Goal: Task Accomplishment & Management: Complete application form

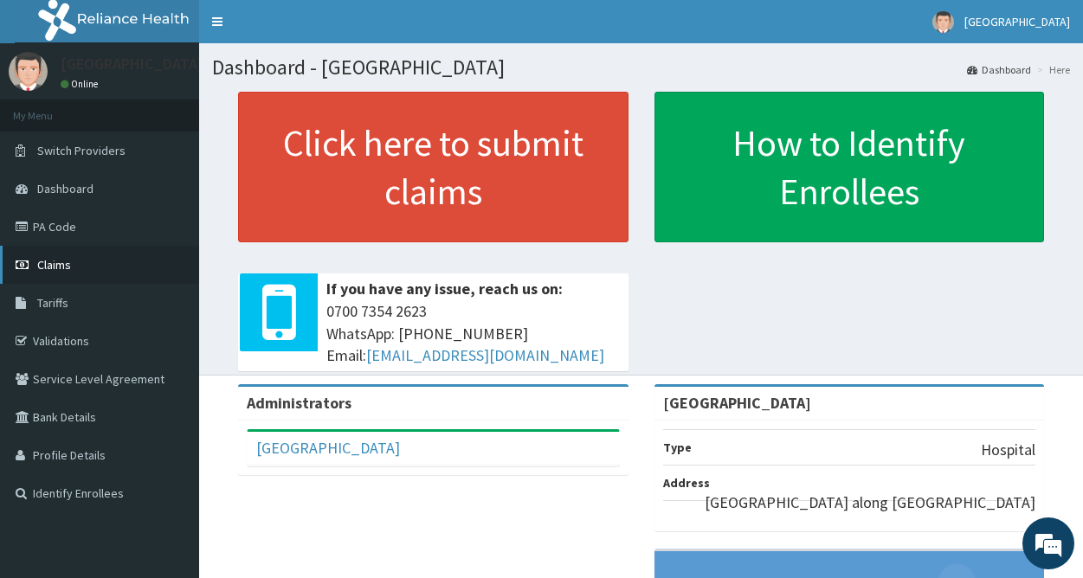
click at [72, 270] on link "Claims" at bounding box center [99, 265] width 199 height 38
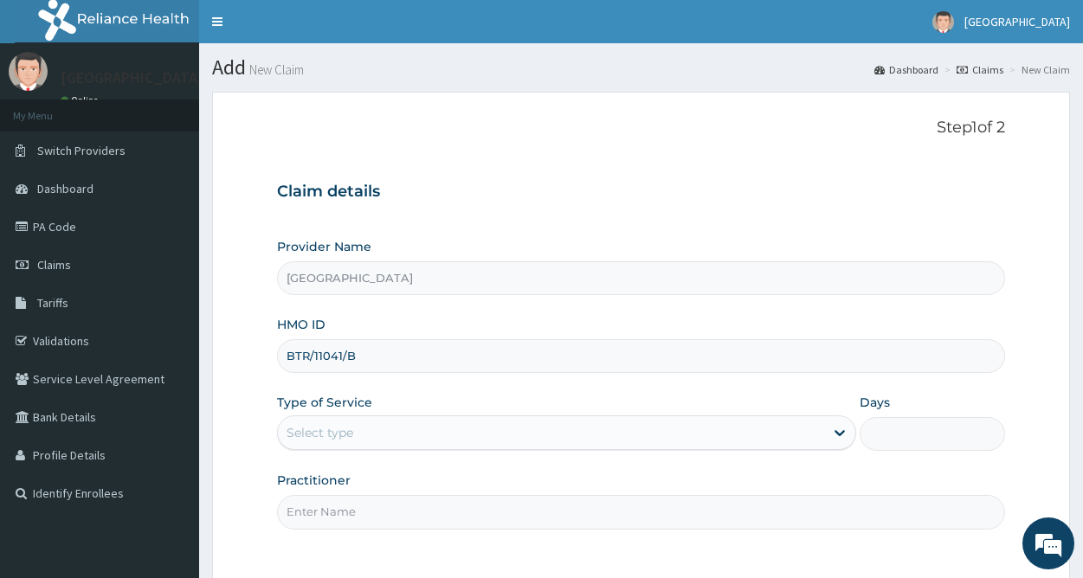
type input "BTR/11041/B"
click at [484, 433] on div "Select type" at bounding box center [551, 433] width 546 height 28
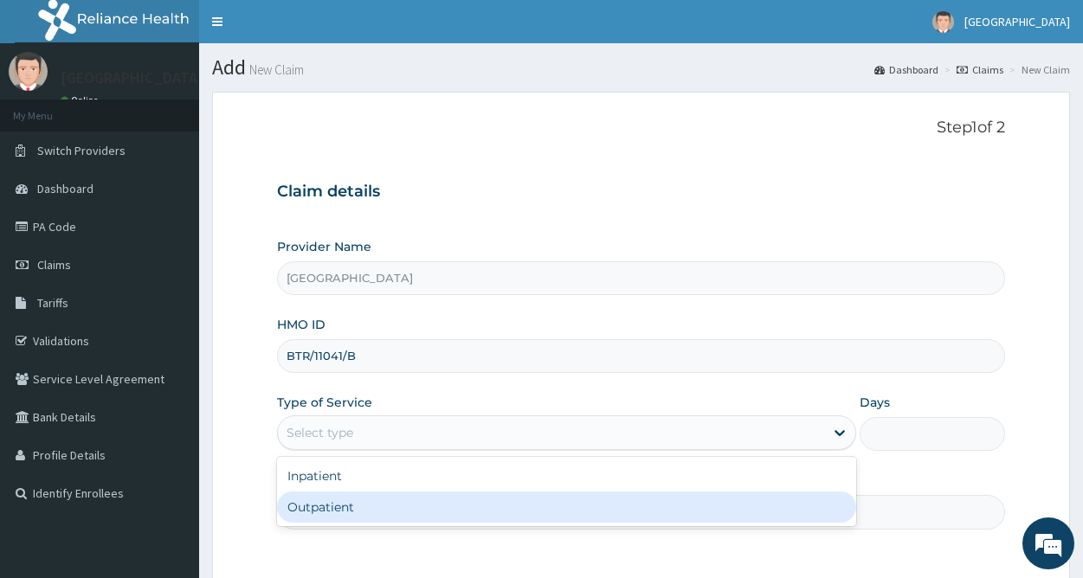
click at [381, 503] on div "Outpatient" at bounding box center [566, 507] width 579 height 31
type input "1"
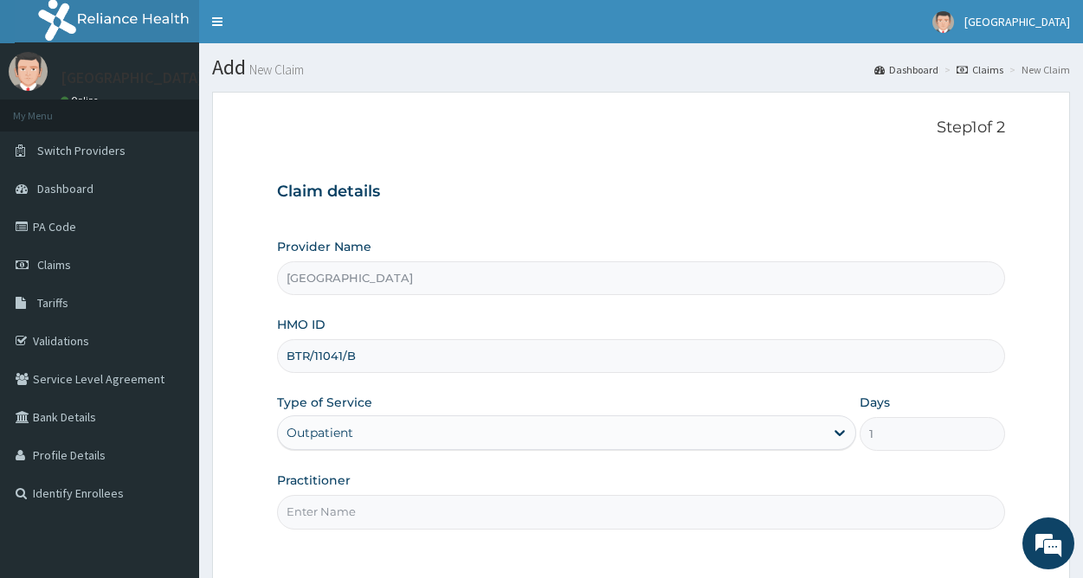
click at [381, 503] on input "Practitioner" at bounding box center [641, 512] width 728 height 34
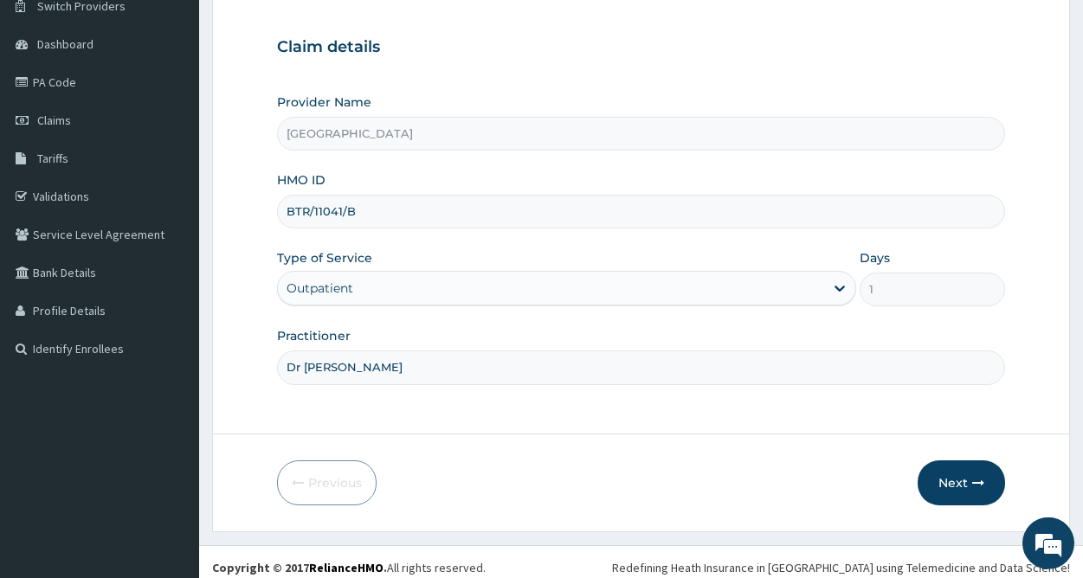
scroll to position [156, 0]
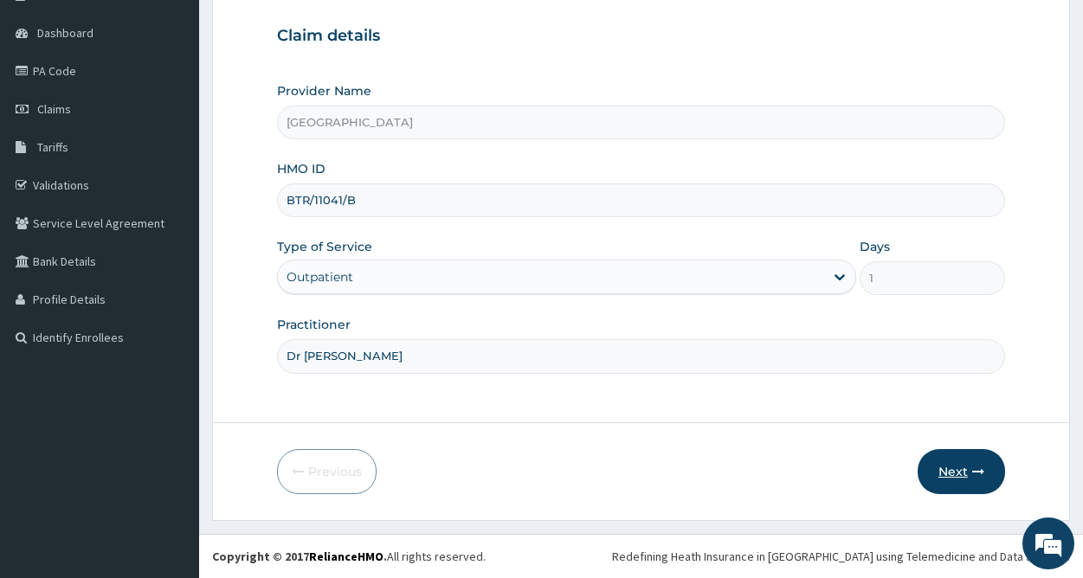
type input "Dr Ken"
click at [952, 480] on button "Next" at bounding box center [960, 471] width 87 height 45
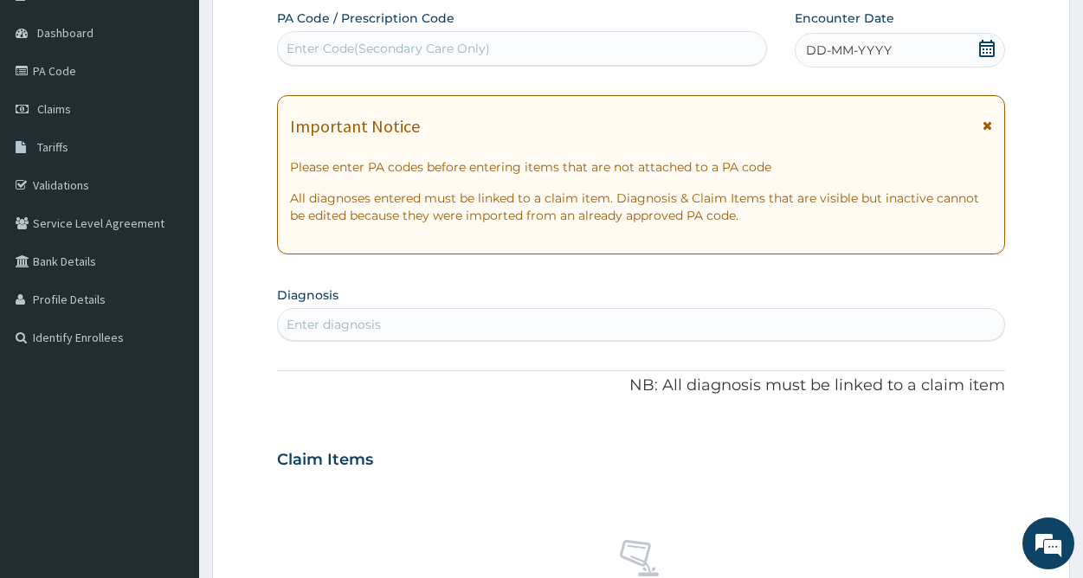
click at [969, 42] on div "DD-MM-YYYY" at bounding box center [899, 50] width 210 height 35
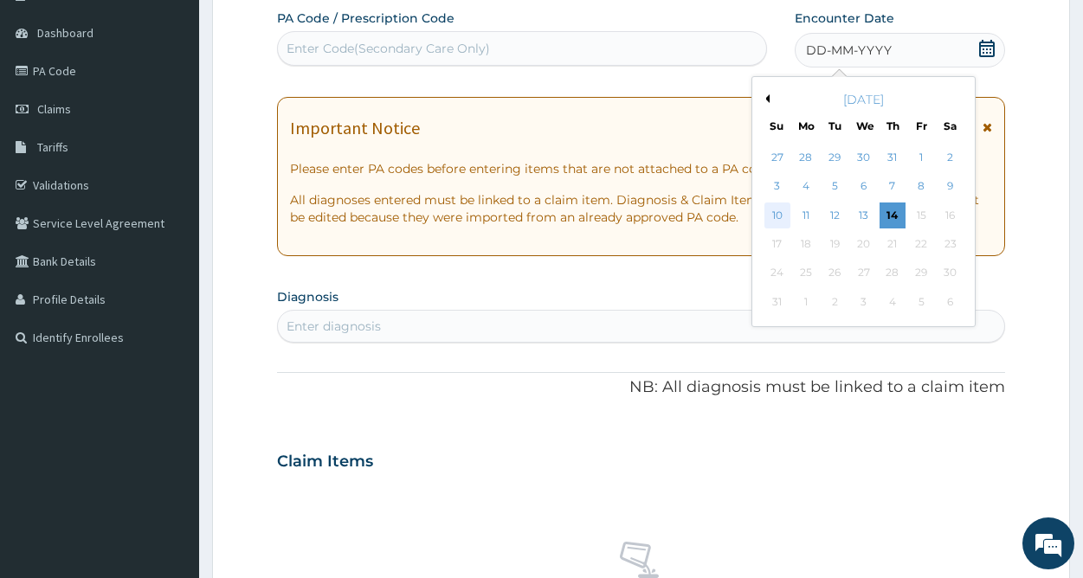
click at [777, 216] on div "10" at bounding box center [777, 215] width 26 height 26
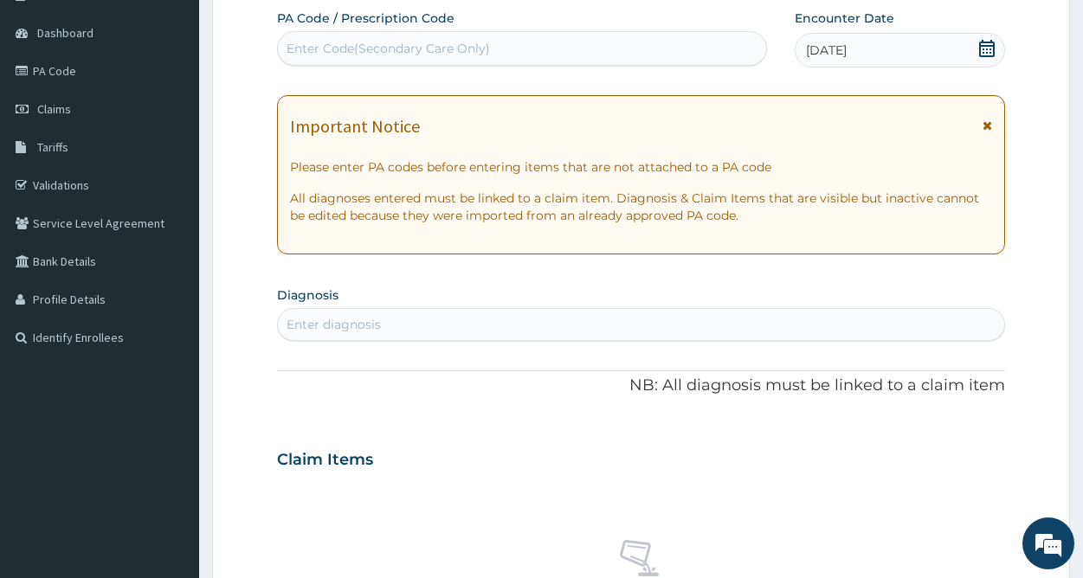
click at [395, 325] on div "Enter diagnosis" at bounding box center [641, 325] width 726 height 28
type input "DIA"
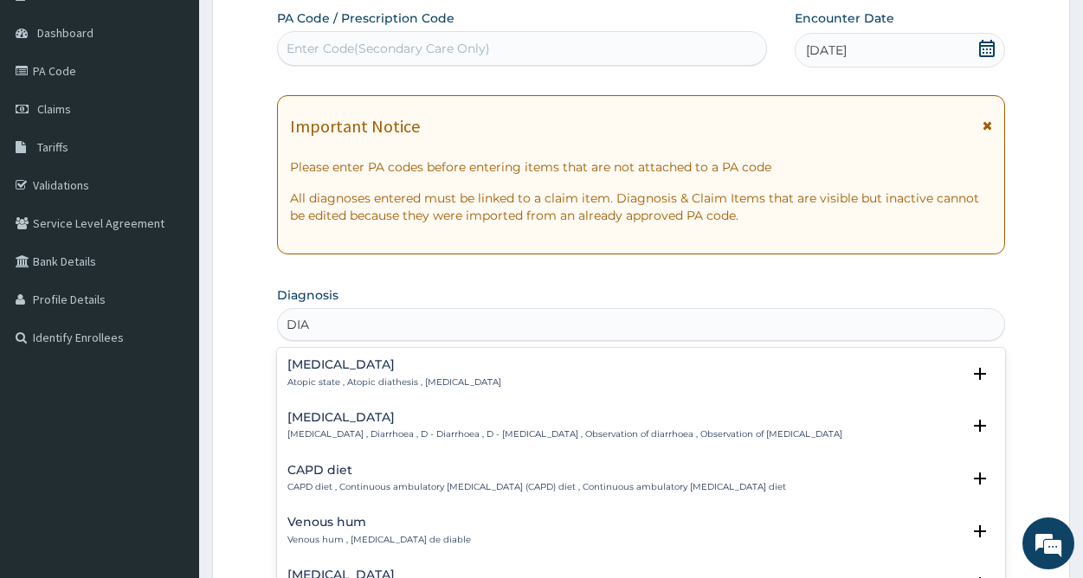
click at [401, 432] on p "Diarrhea , Diarrhoea , D - Diarrhoea , D - Diarrhea , Observation of diarrhoea …" at bounding box center [564, 434] width 555 height 12
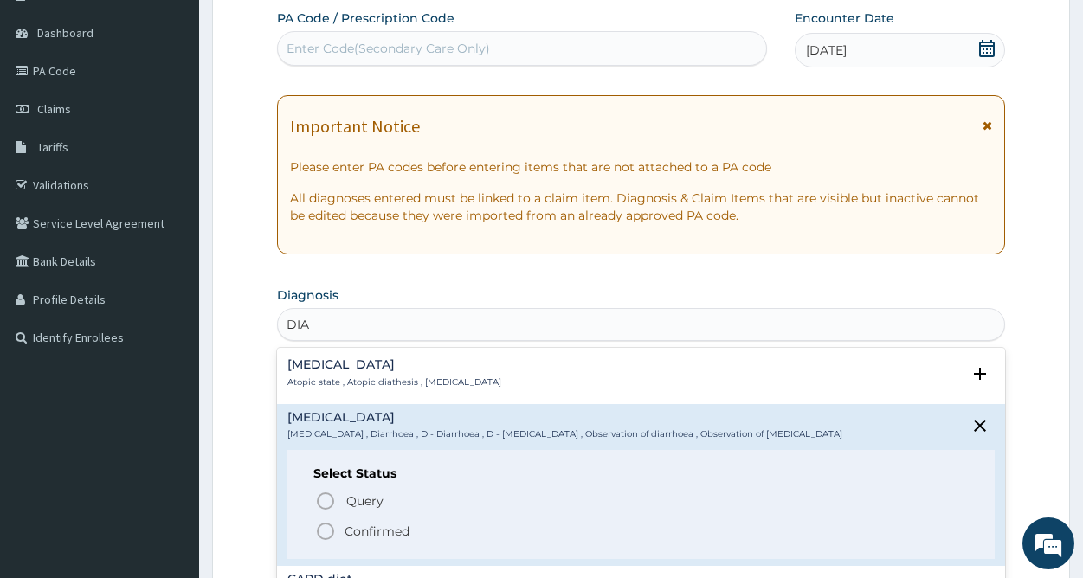
click at [394, 535] on p "Confirmed" at bounding box center [376, 531] width 65 height 17
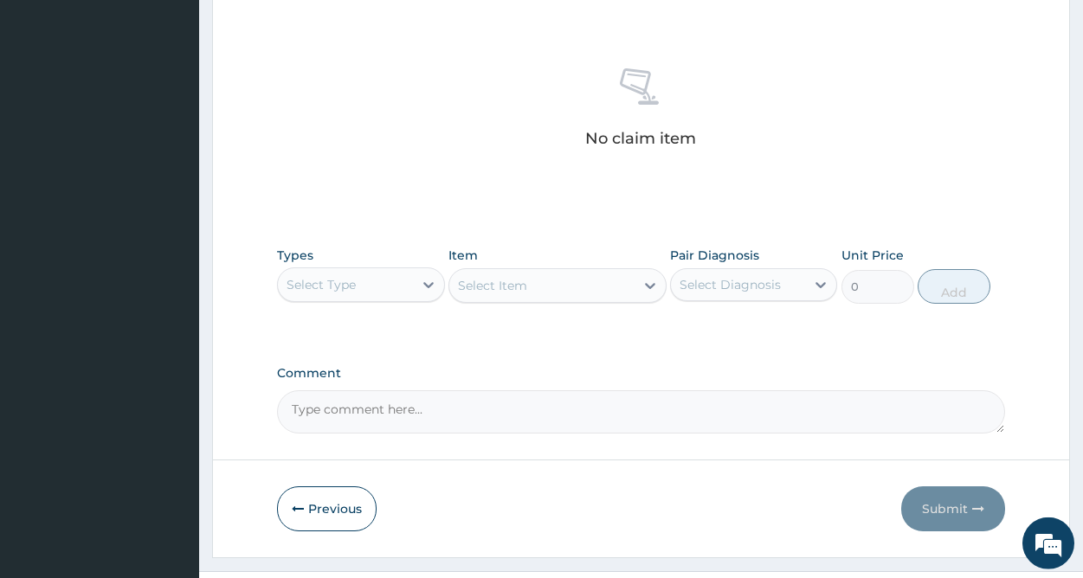
scroll to position [670, 0]
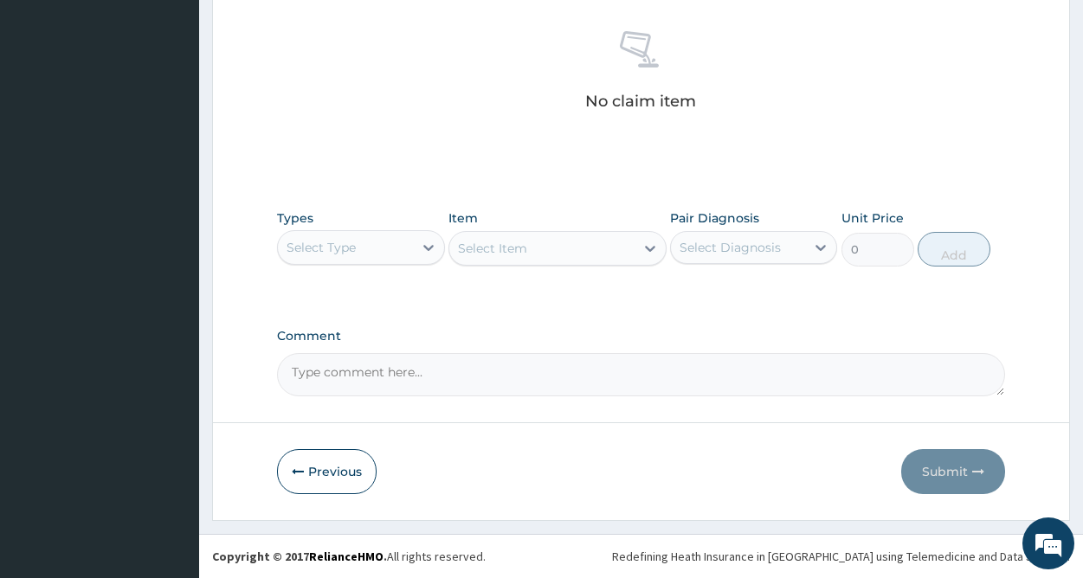
click at [402, 249] on div "Select Type" at bounding box center [345, 248] width 134 height 28
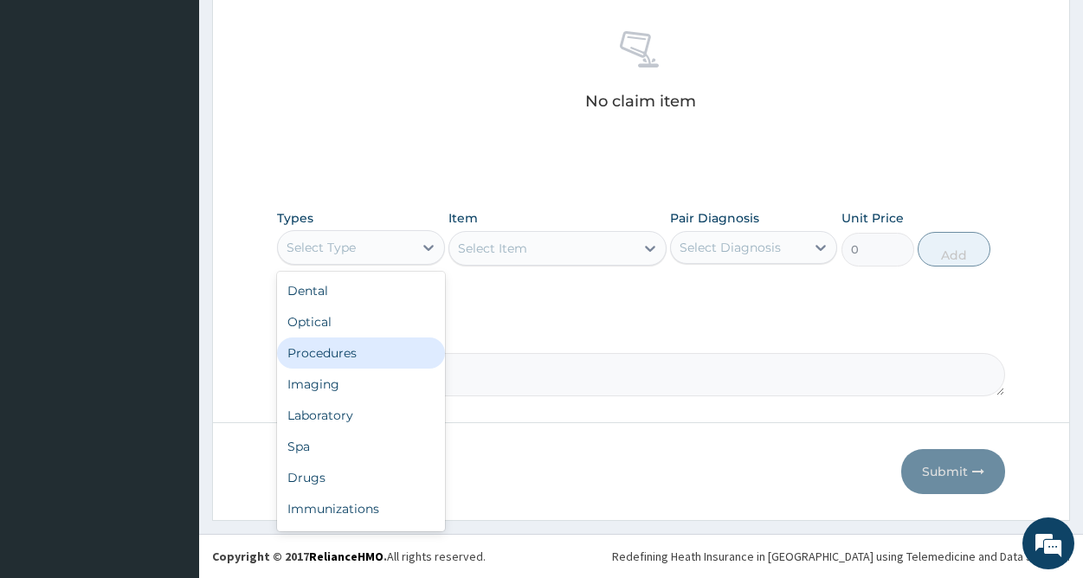
click at [354, 357] on div "Procedures" at bounding box center [360, 352] width 167 height 31
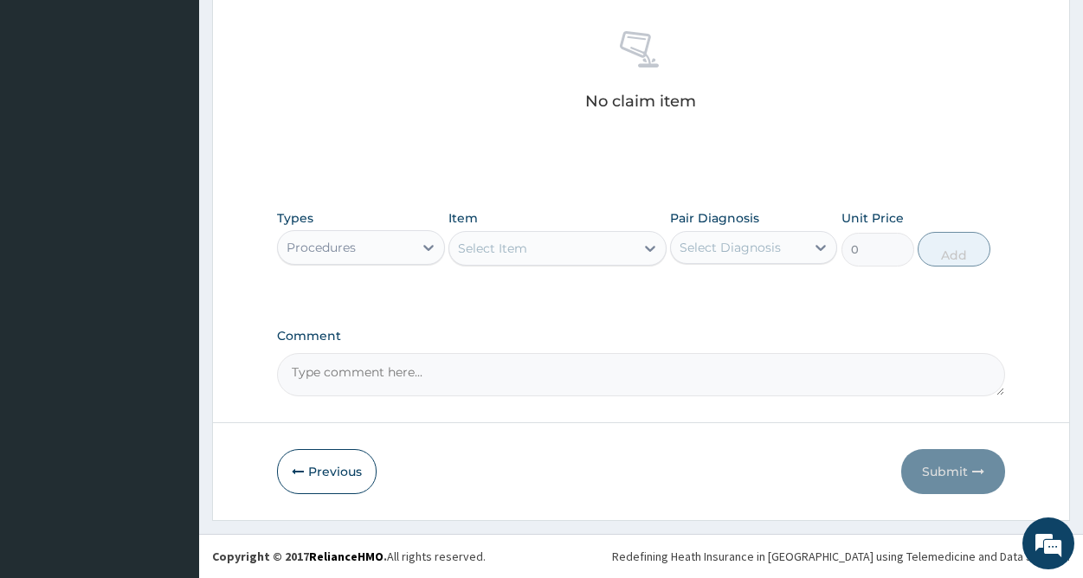
click at [607, 255] on div "Select Item" at bounding box center [541, 249] width 185 height 28
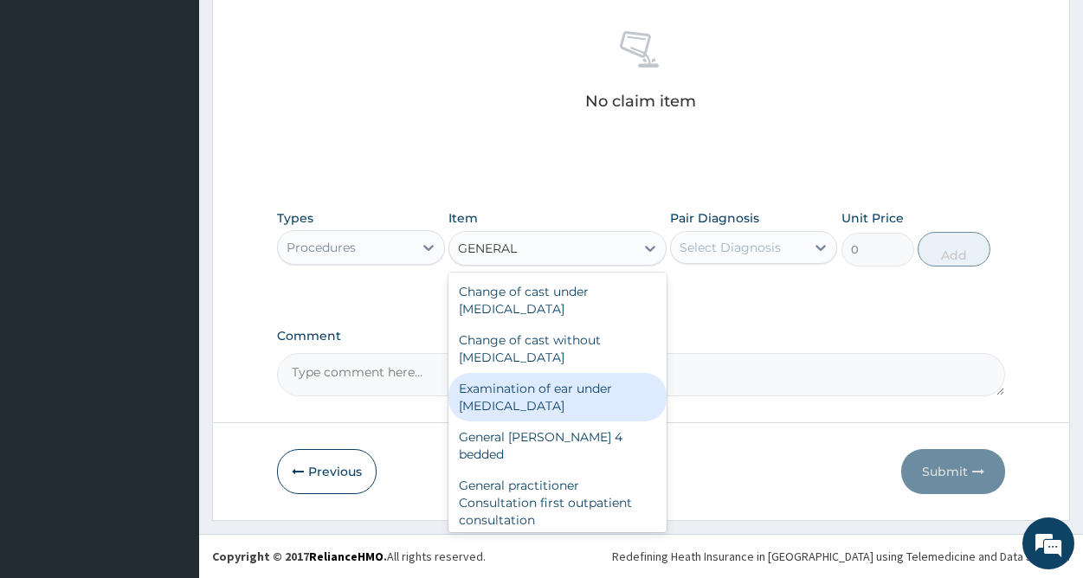
type input "GENERAL P"
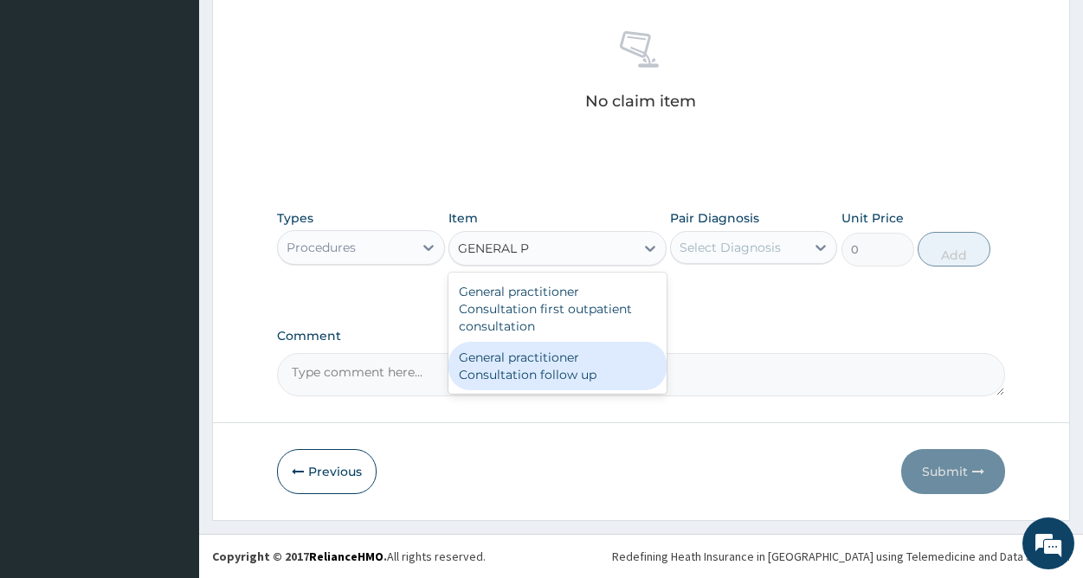
click at [542, 366] on div "General practitioner Consultation follow up" at bounding box center [557, 366] width 218 height 48
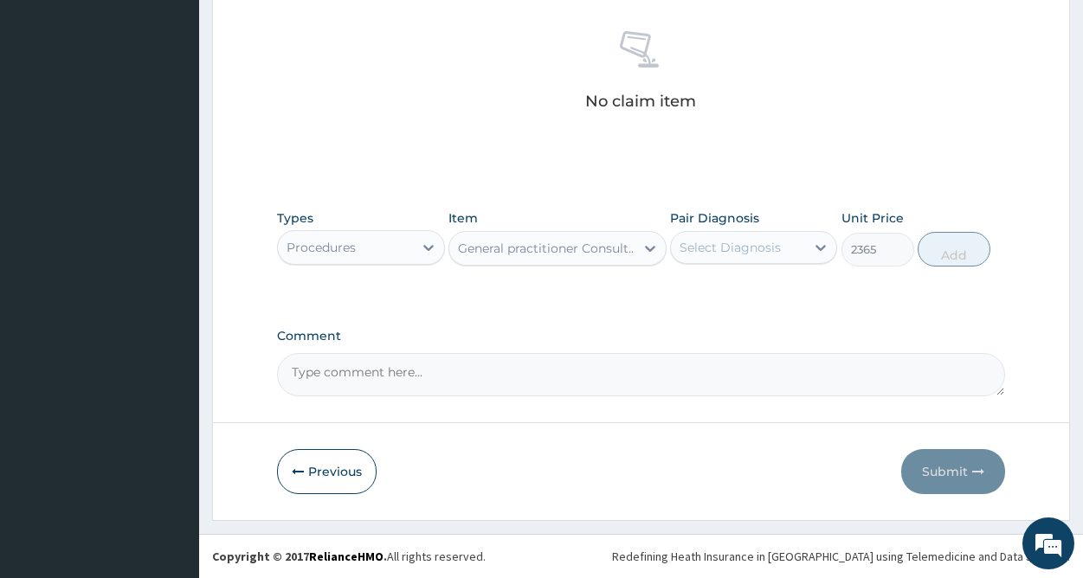
type input "2365"
click at [744, 241] on div "Select Diagnosis" at bounding box center [729, 247] width 101 height 17
click at [720, 293] on label "Diarrhea" at bounding box center [751, 289] width 107 height 17
checkbox input "true"
click at [942, 251] on button "Add" at bounding box center [953, 249] width 73 height 35
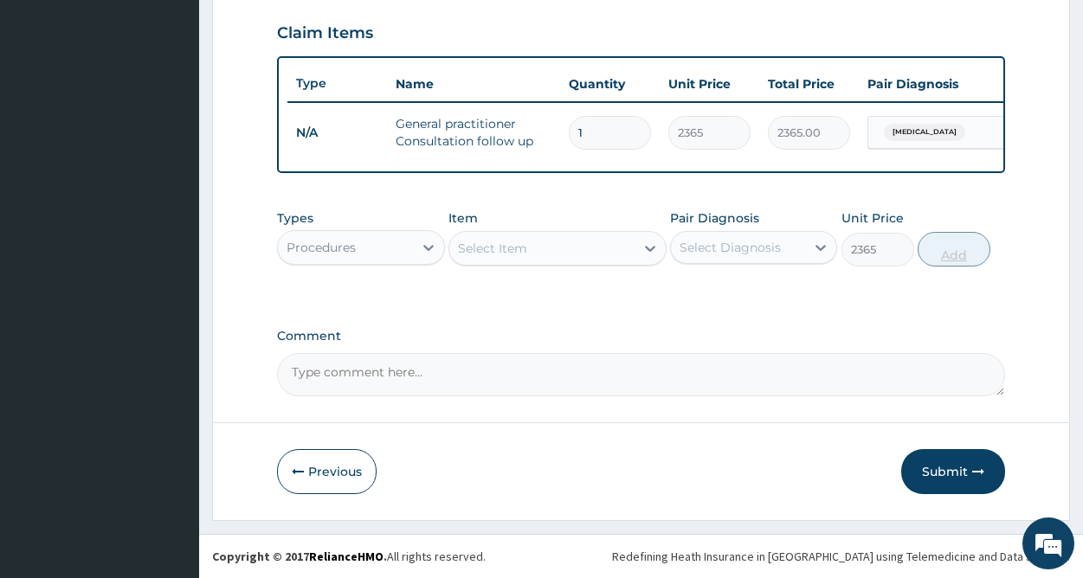
type input "0"
click at [390, 248] on div "Procedures" at bounding box center [345, 248] width 134 height 28
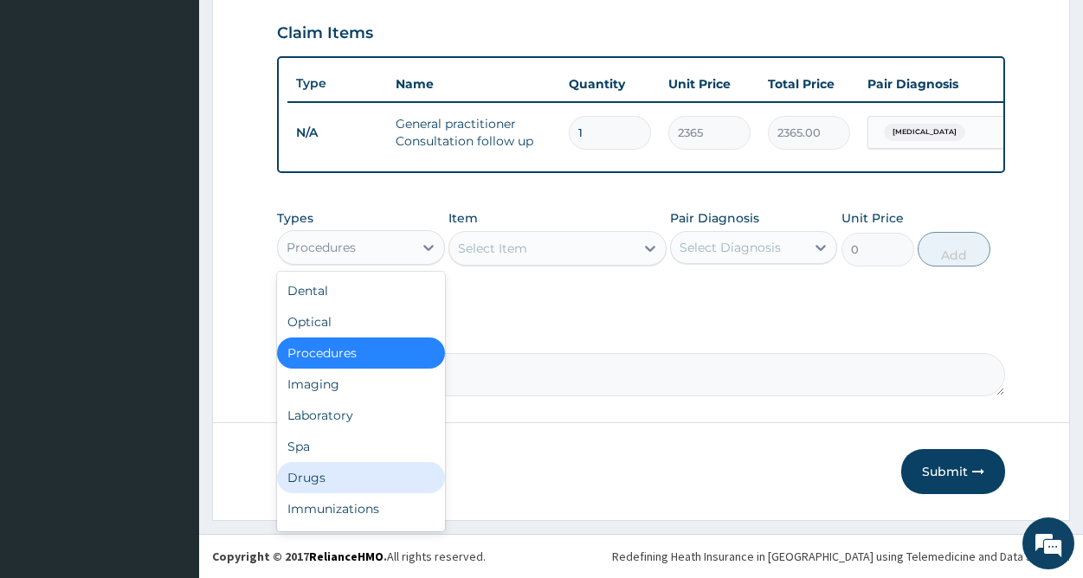
click at [321, 473] on div "Drugs" at bounding box center [360, 477] width 167 height 31
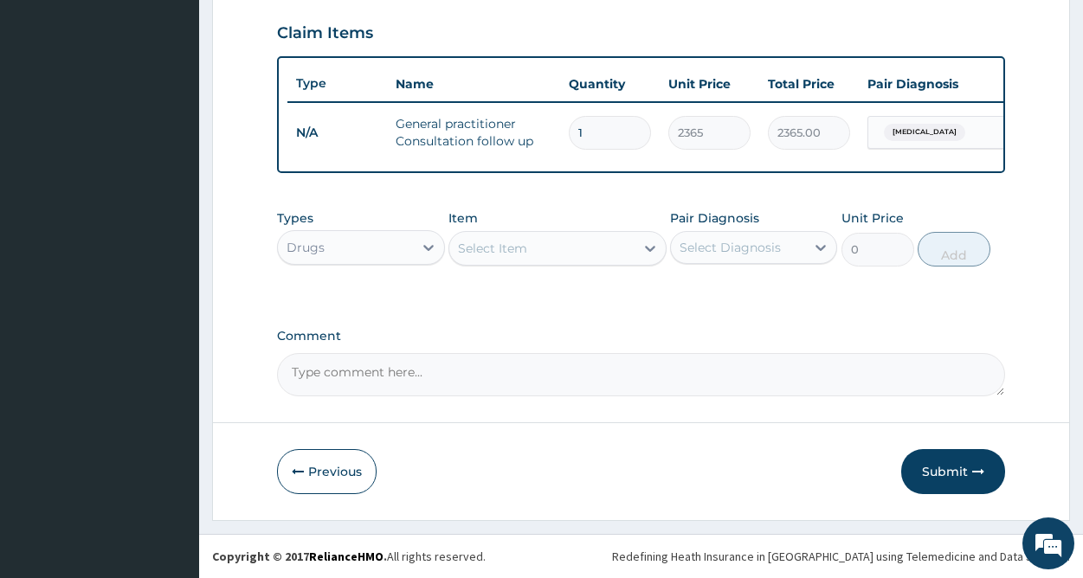
click at [559, 254] on div "Select Item" at bounding box center [541, 249] width 185 height 28
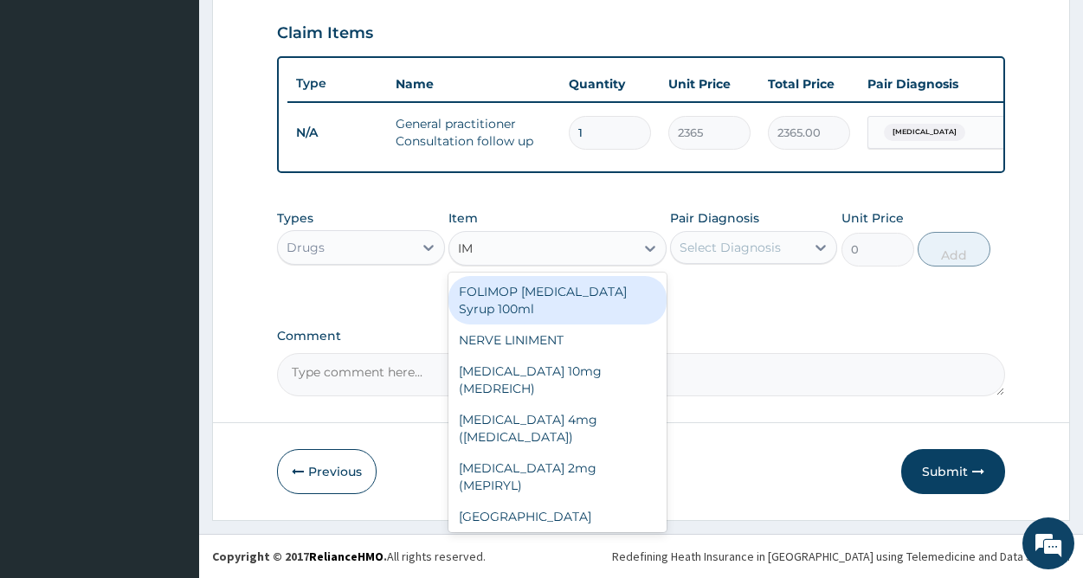
type input "I"
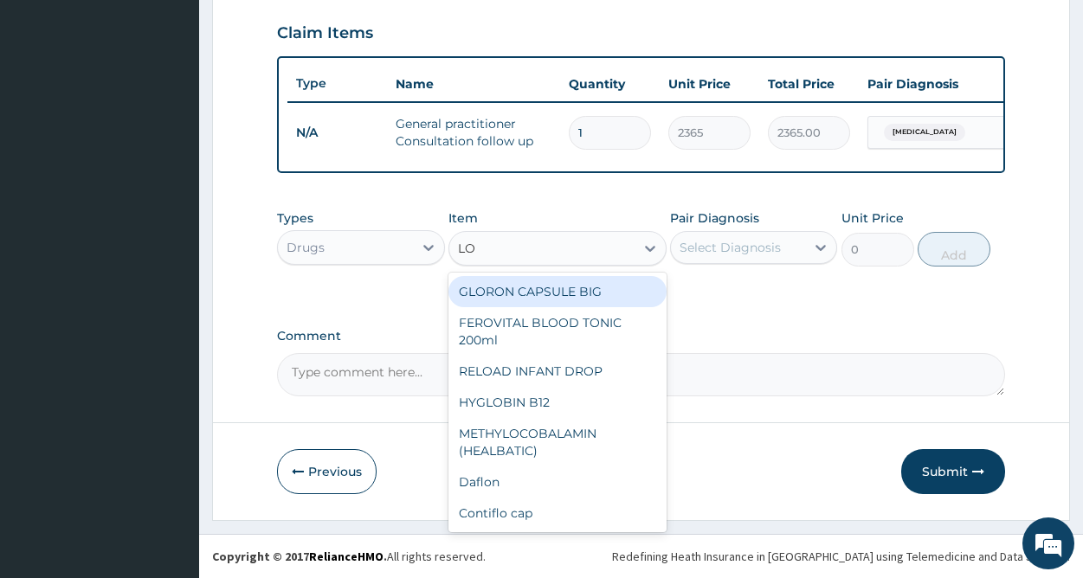
type input "LOP"
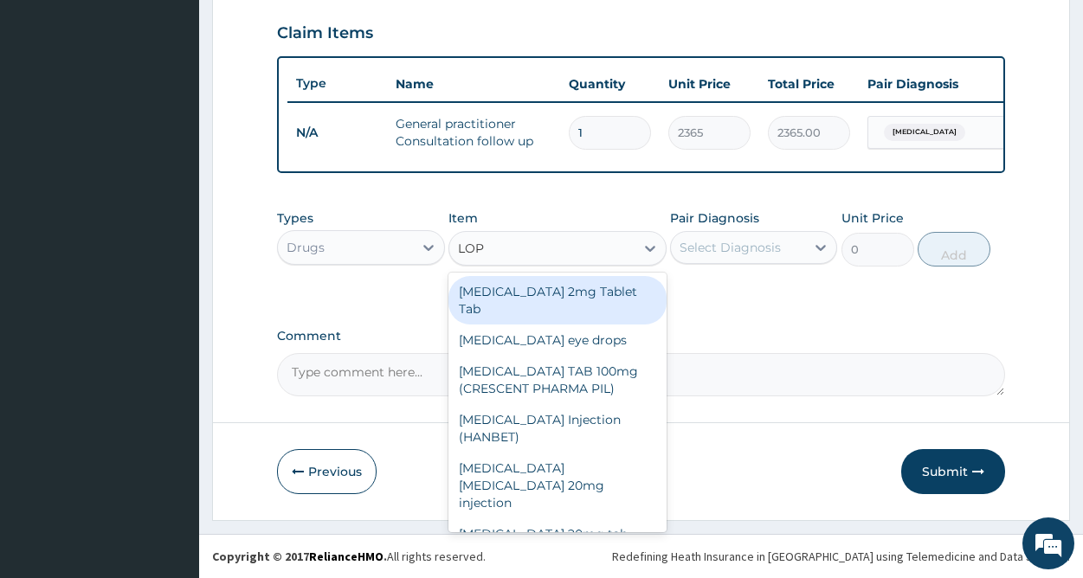
click at [538, 297] on div "Loperamide 2mg Tablet Tab" at bounding box center [557, 300] width 218 height 48
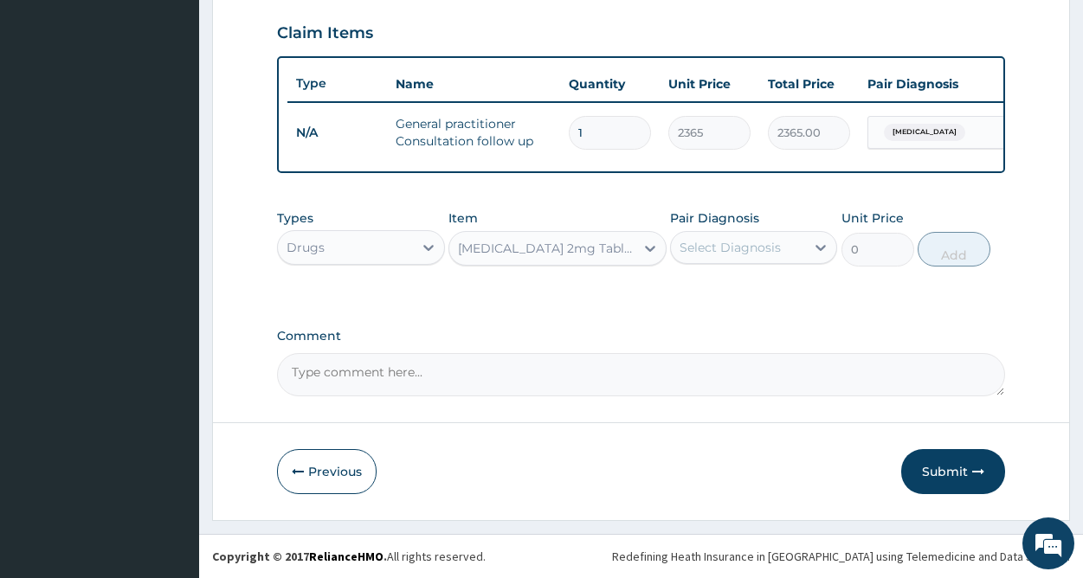
type input "88.6875"
click at [710, 242] on div "Select Diagnosis" at bounding box center [729, 247] width 101 height 17
click at [707, 284] on label "Diarrhea" at bounding box center [751, 289] width 107 height 17
checkbox input "true"
click at [942, 252] on button "Add" at bounding box center [953, 249] width 73 height 35
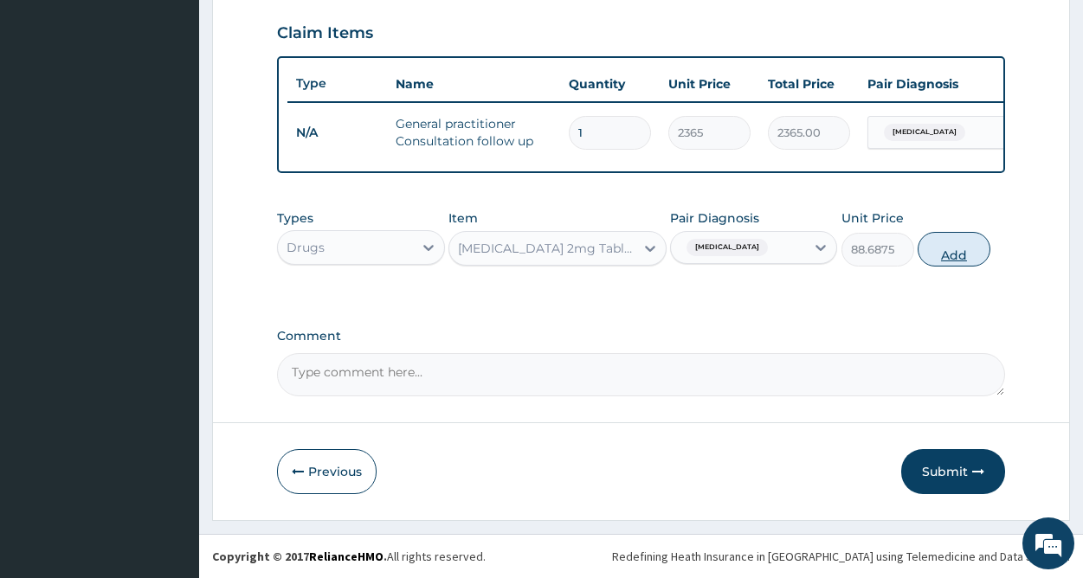
type input "0"
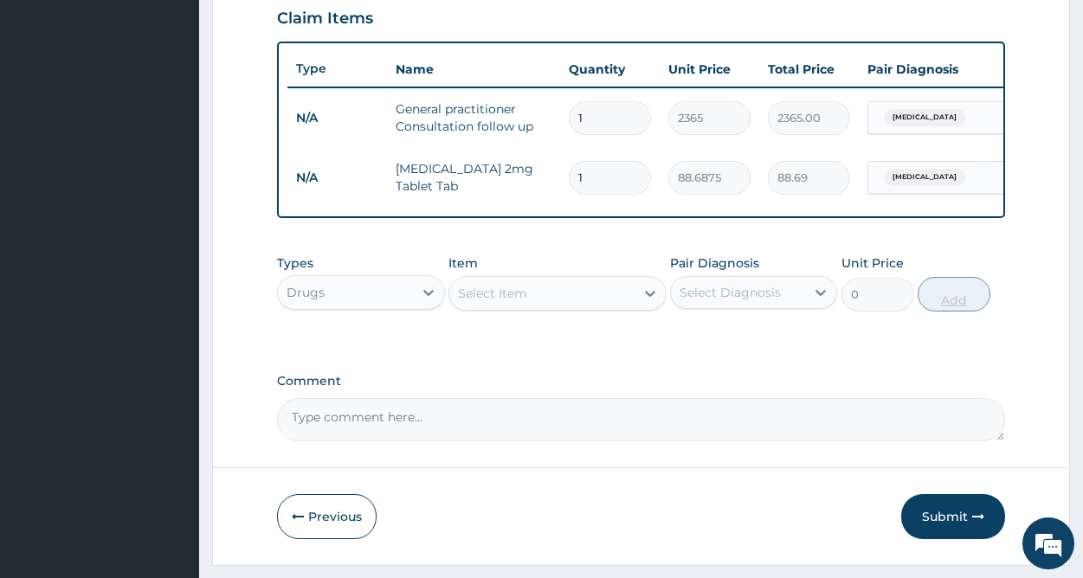
type input "12"
type input "1064.25"
type input "12"
click at [610, 304] on div "Select Item" at bounding box center [541, 294] width 185 height 28
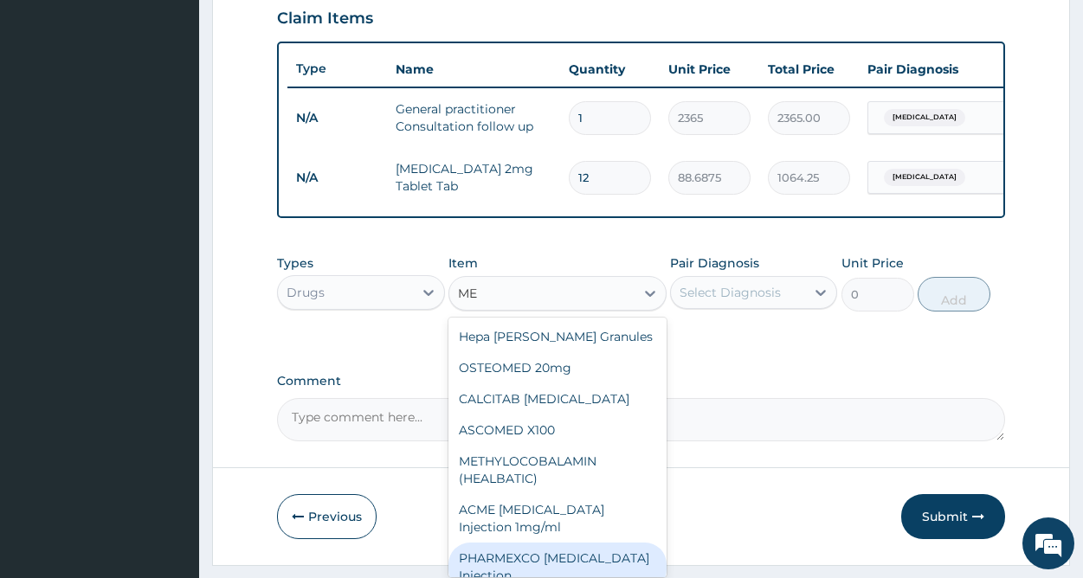
type input "M"
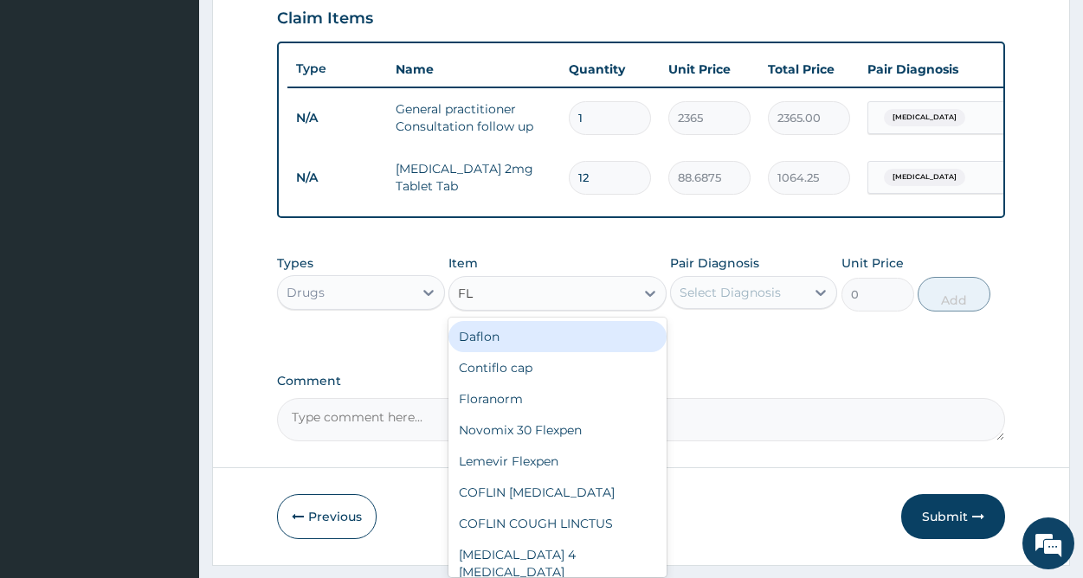
type input "FLA"
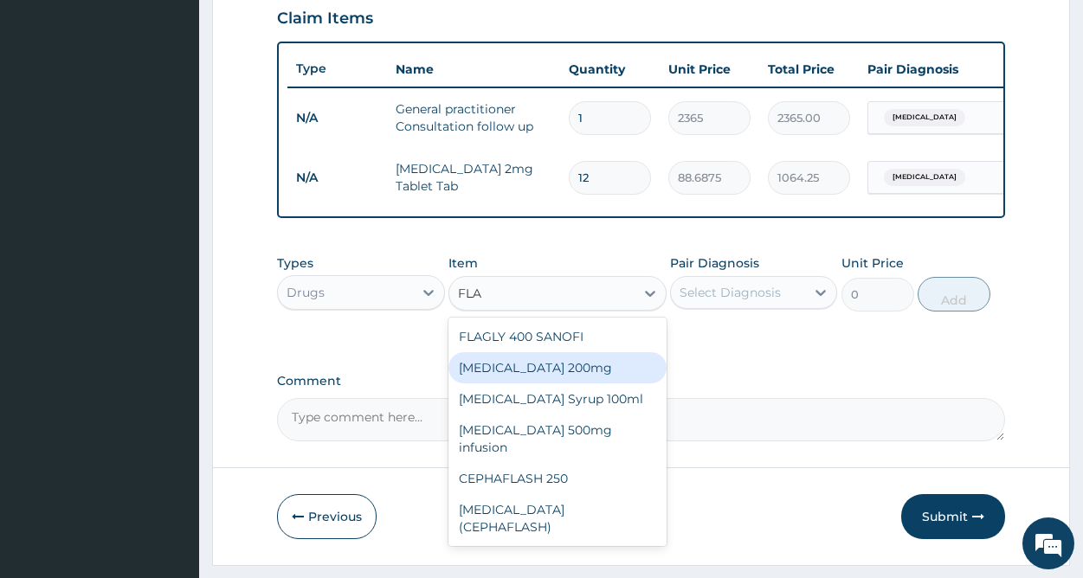
click at [531, 380] on div "Flagyl 200mg" at bounding box center [557, 367] width 218 height 31
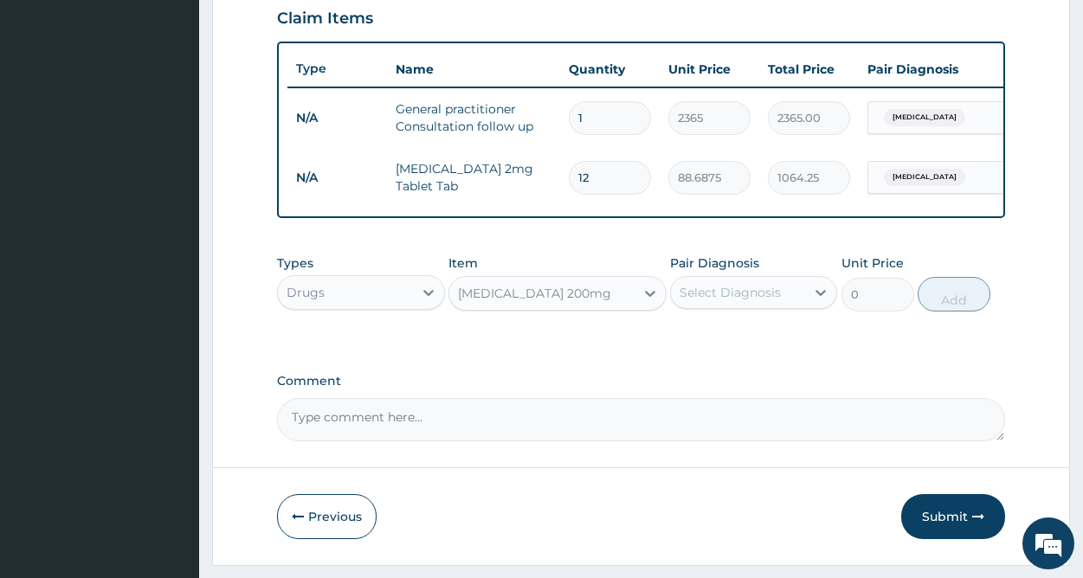
type input "47.3"
click at [761, 301] on div "Select Diagnosis" at bounding box center [729, 292] width 101 height 17
click at [734, 344] on label "Diarrhea" at bounding box center [751, 334] width 107 height 17
checkbox input "true"
click at [955, 312] on button "Add" at bounding box center [953, 294] width 73 height 35
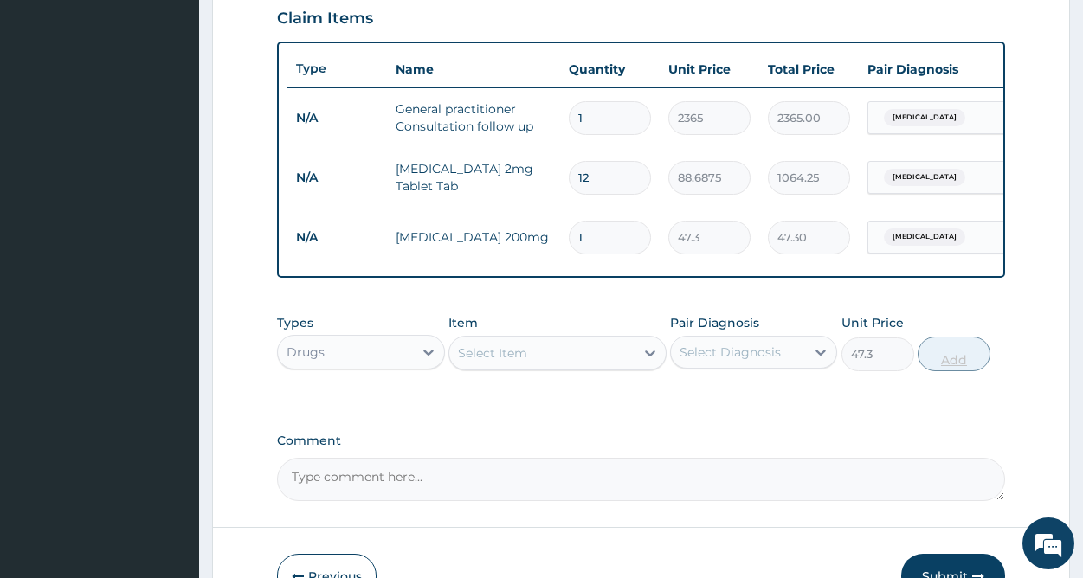
type input "0"
type input "0.00"
type input "4"
type input "189.20"
type input "42"
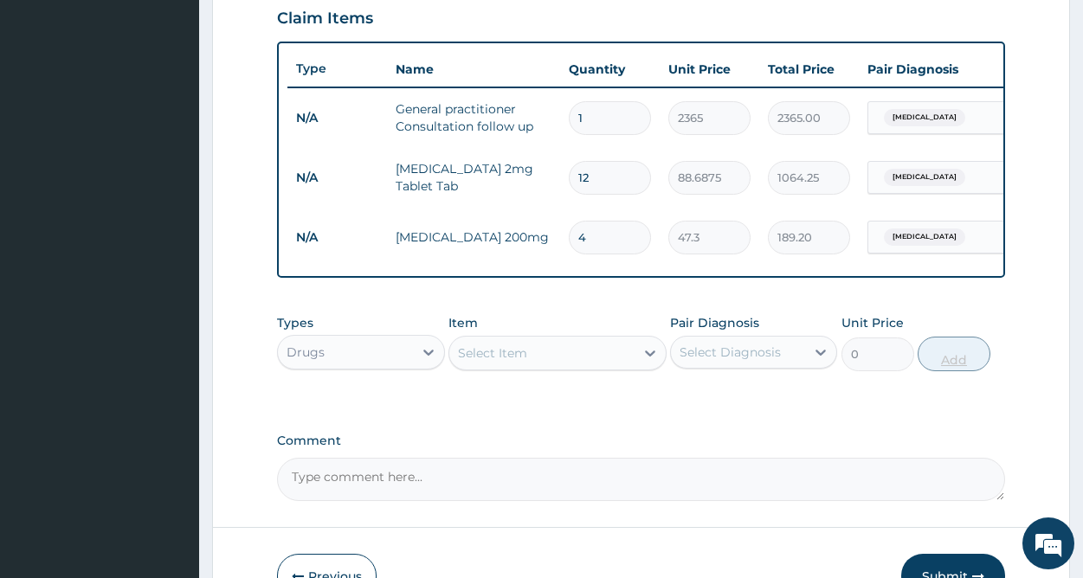
type input "1986.60"
type input "42"
click at [597, 359] on div "Select Item" at bounding box center [541, 353] width 185 height 28
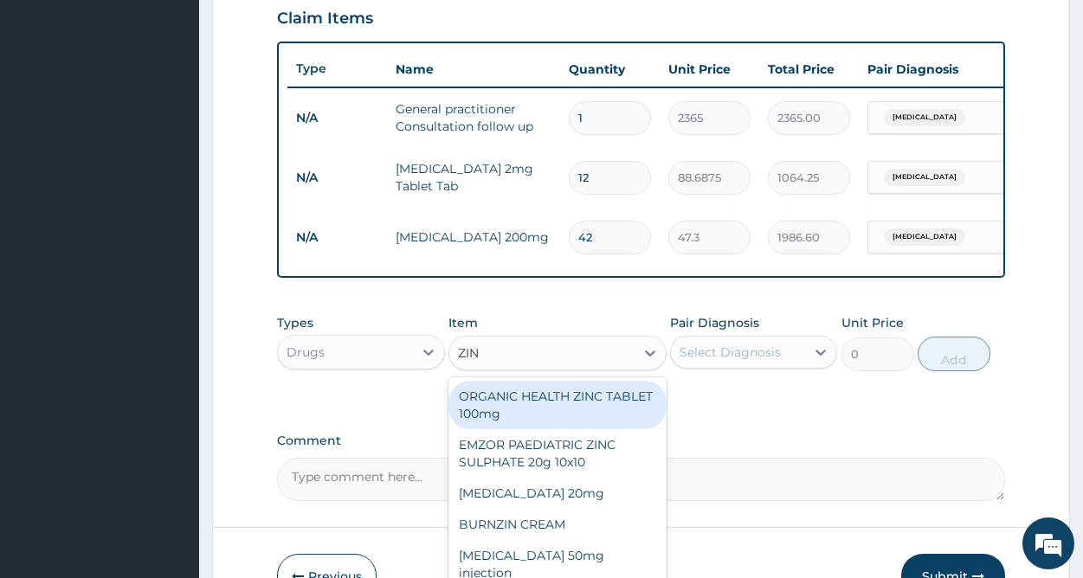
type input "ZINC"
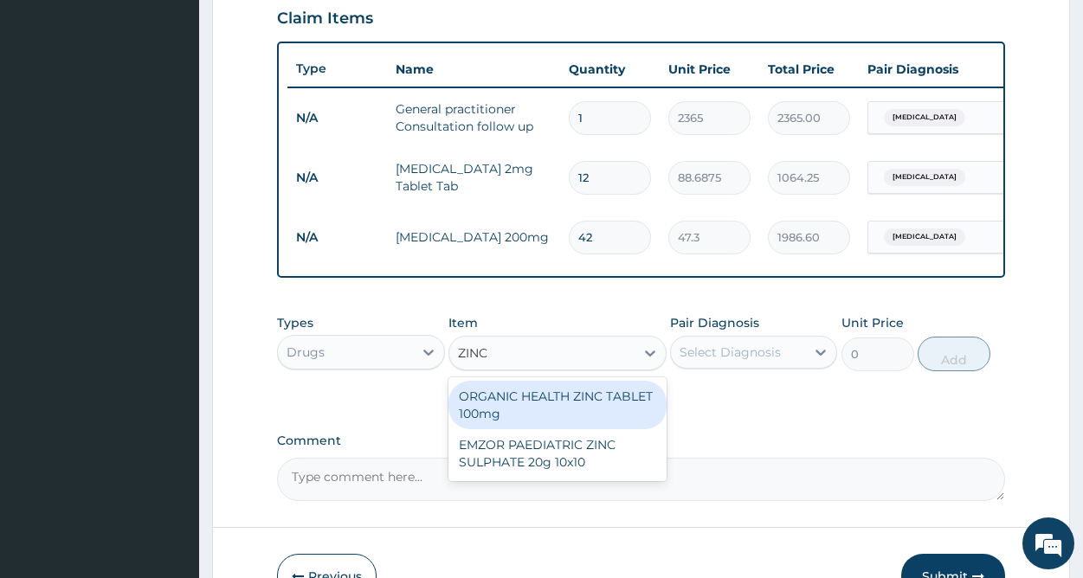
click at [575, 404] on div "ORGANIC HEALTH ZINC TABLET 100mg" at bounding box center [557, 405] width 218 height 48
type input "53.2125"
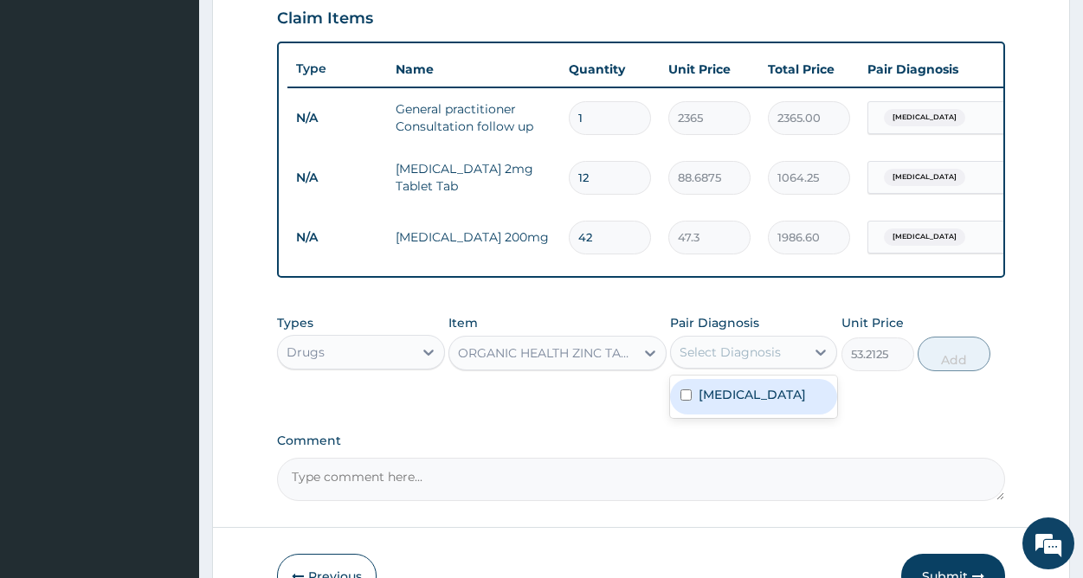
click at [740, 359] on div "Select Diagnosis" at bounding box center [729, 352] width 101 height 17
click at [708, 403] on label "Diarrhea" at bounding box center [751, 394] width 107 height 17
checkbox input "true"
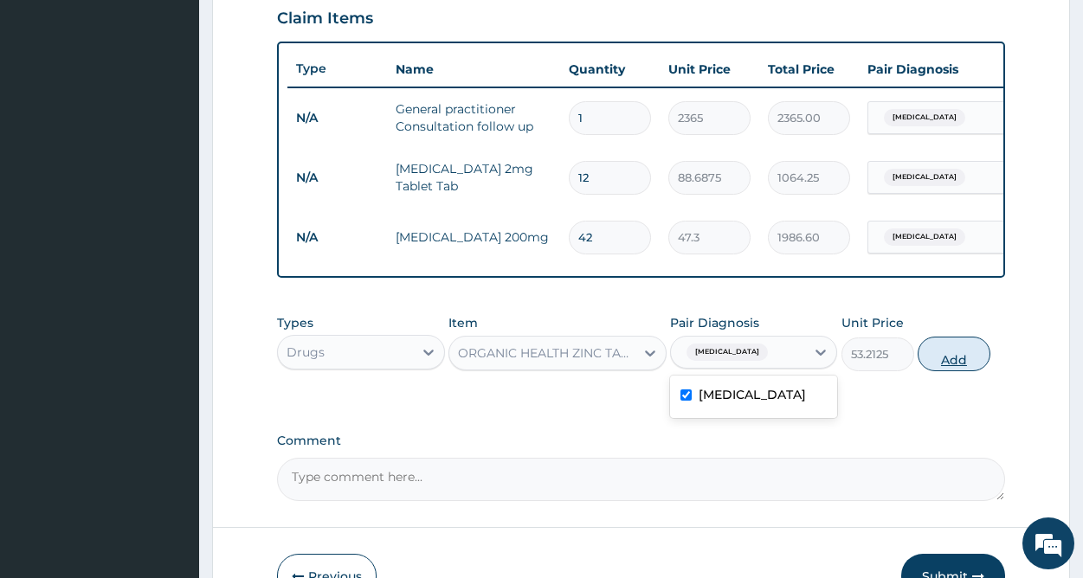
click at [937, 371] on button "Add" at bounding box center [953, 354] width 73 height 35
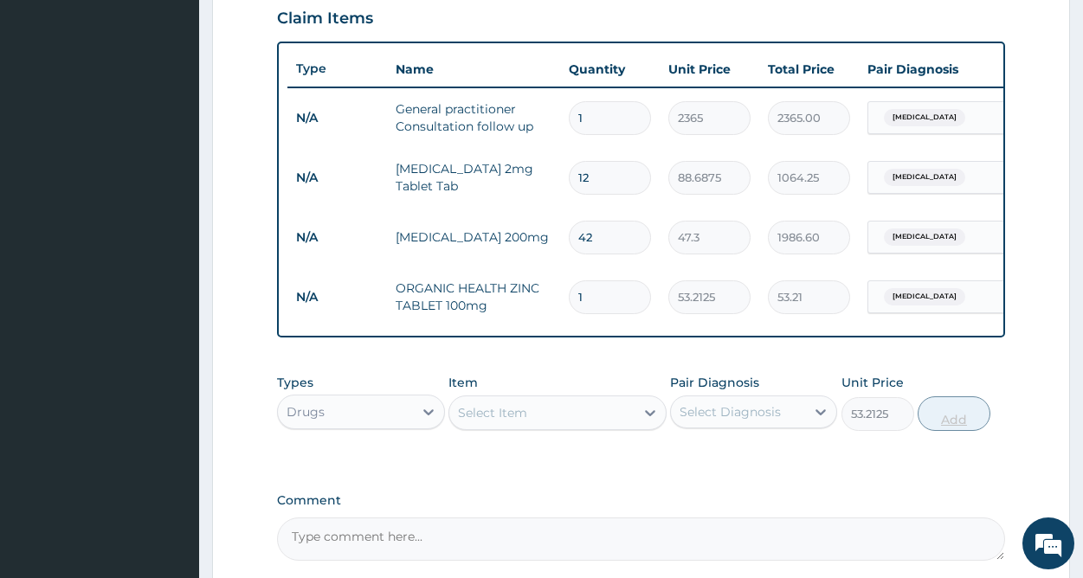
type input "0"
type input "15"
type input "798.19"
type input "15"
click at [623, 426] on div "Select Item" at bounding box center [541, 413] width 185 height 28
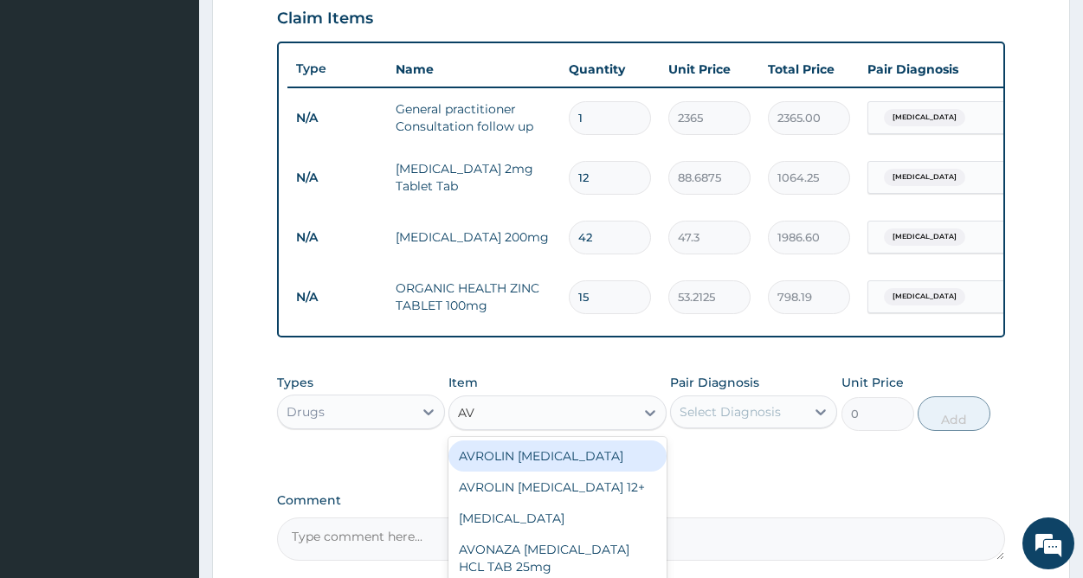
type input "AVO"
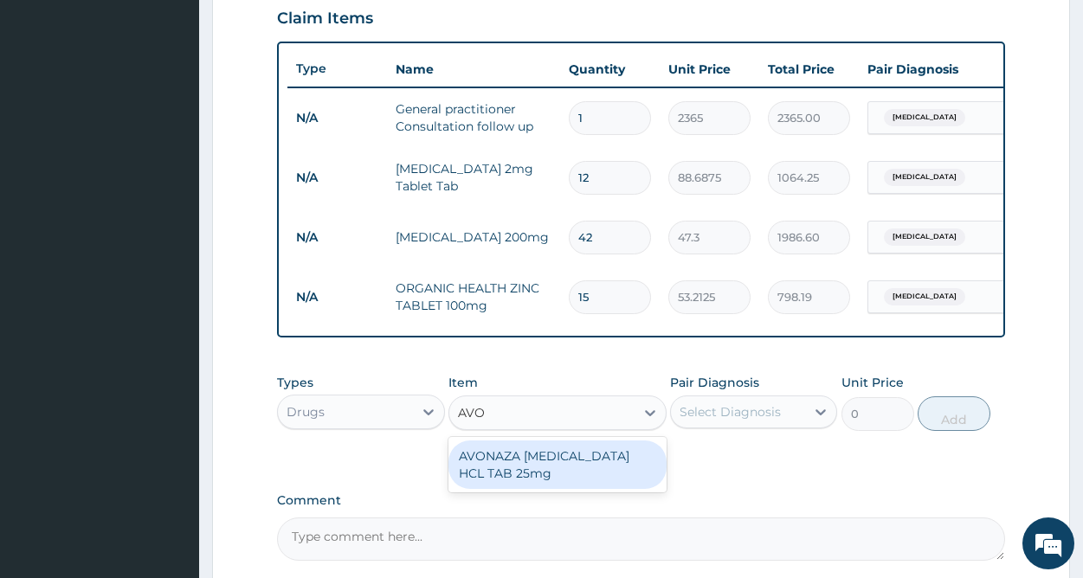
click at [570, 469] on div "AVONAZA PROMETHAZINE HCL TAB 25mg" at bounding box center [557, 464] width 218 height 48
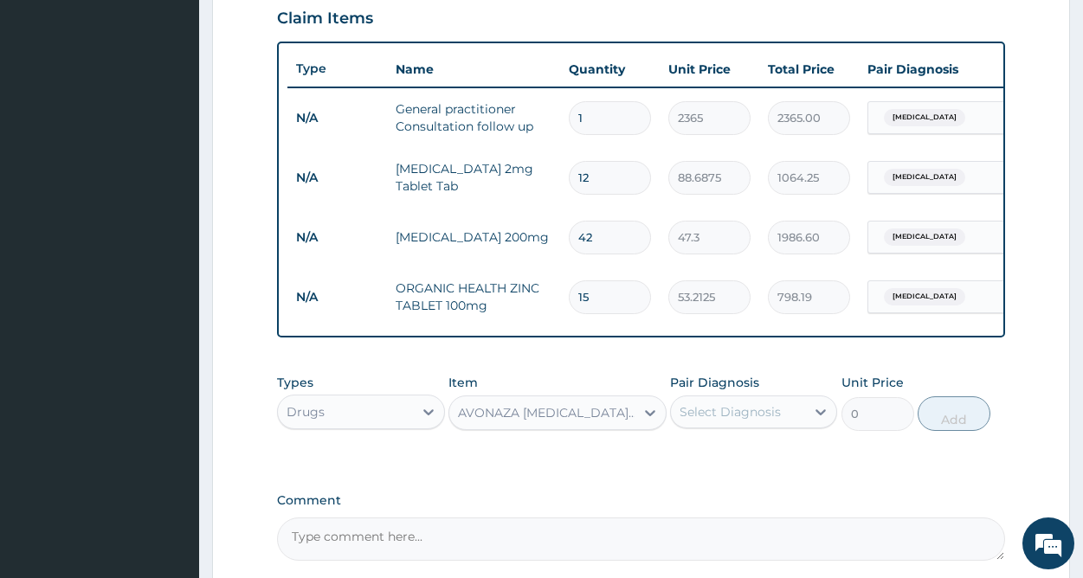
type input "50"
click at [734, 421] on div "Select Diagnosis" at bounding box center [729, 411] width 101 height 17
click at [723, 463] on label "Diarrhea" at bounding box center [751, 454] width 107 height 17
checkbox input "true"
click at [946, 431] on button "Add" at bounding box center [953, 413] width 73 height 35
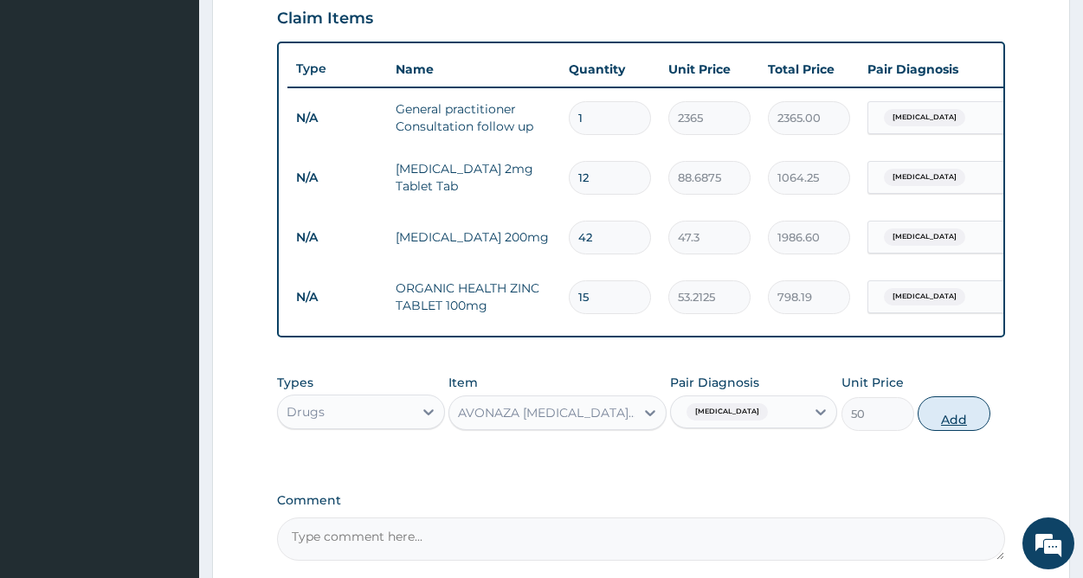
type input "0"
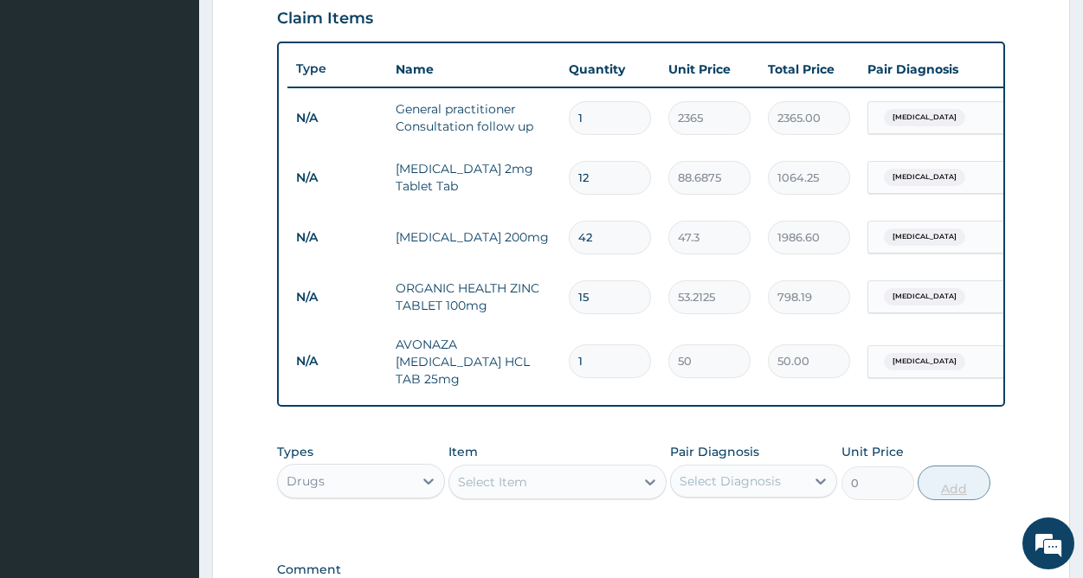
type input "10"
type input "500.00"
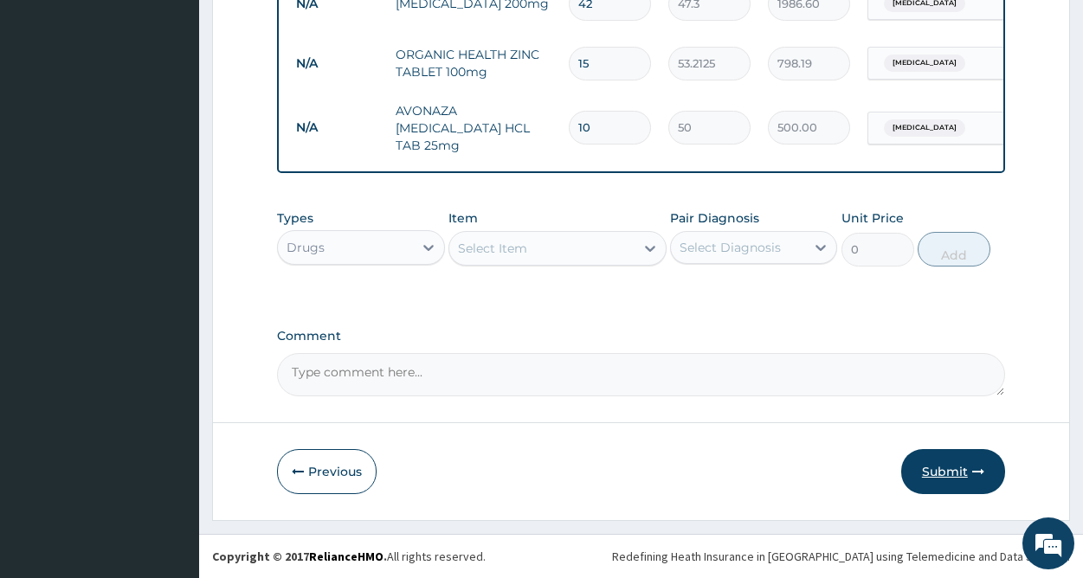
type input "10"
click at [947, 474] on button "Submit" at bounding box center [953, 471] width 104 height 45
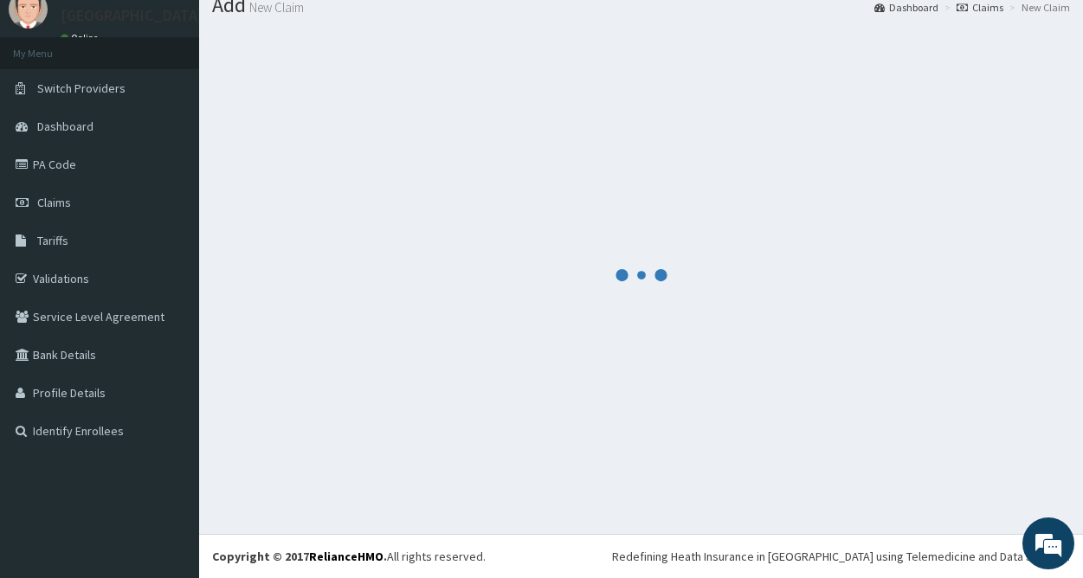
scroll to position [62, 0]
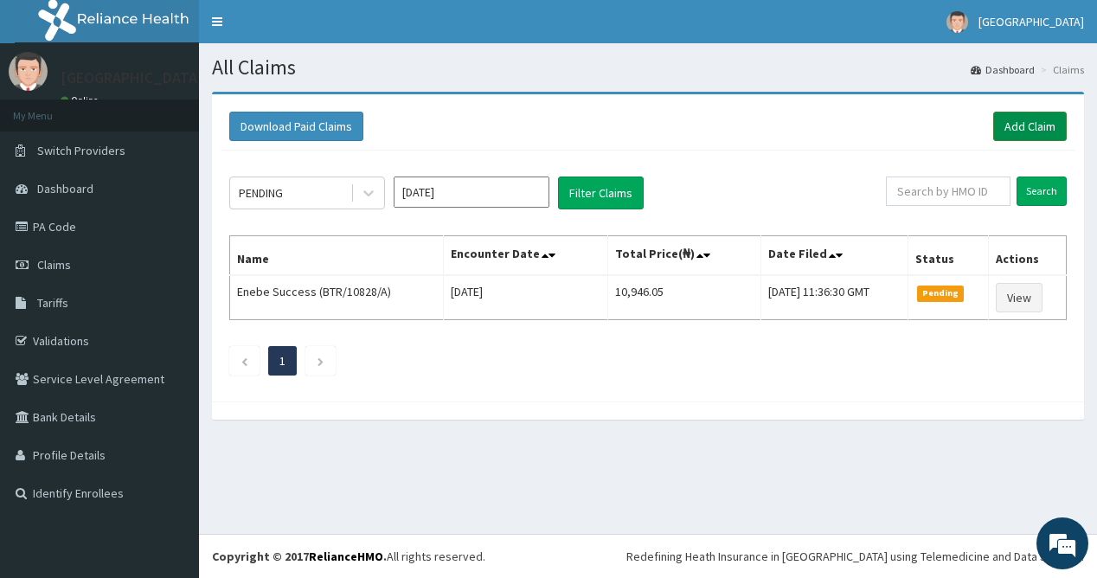
click at [1025, 121] on link "Add Claim" at bounding box center [1030, 126] width 74 height 29
